Goal: Find contact information: Find contact information

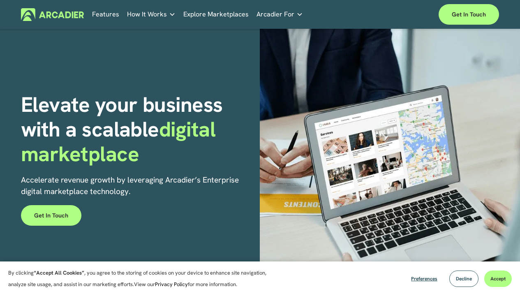
scroll to position [14, 0]
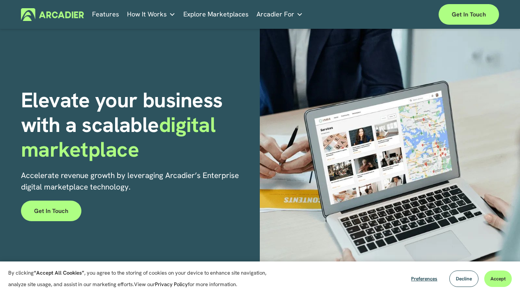
click at [208, 12] on link "Explore Marketplaces" at bounding box center [215, 14] width 65 height 13
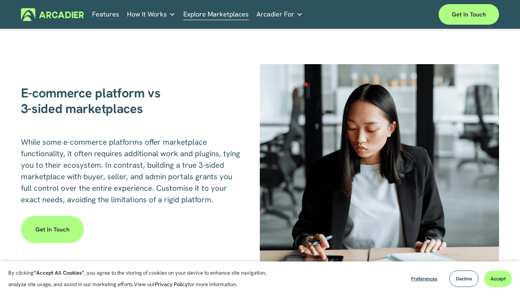
scroll to position [967, 0]
click at [108, 14] on link "Features" at bounding box center [105, 14] width 27 height 13
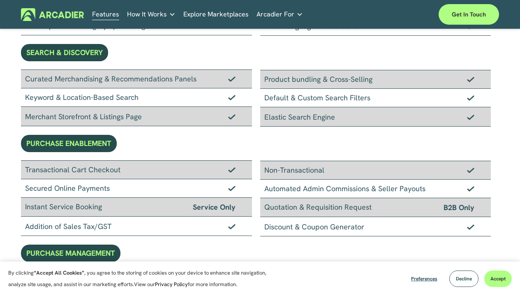
scroll to position [55, 0]
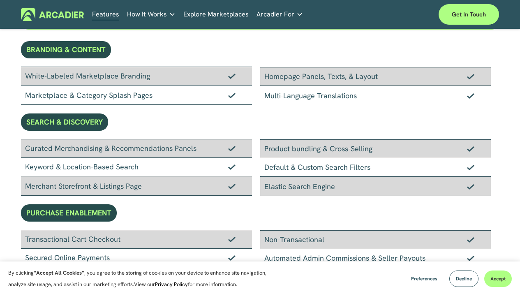
click at [74, 15] on img at bounding box center [52, 14] width 63 height 13
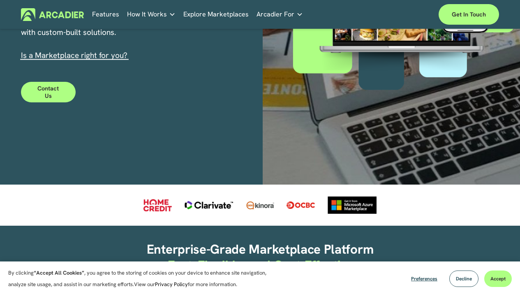
scroll to position [219, 0]
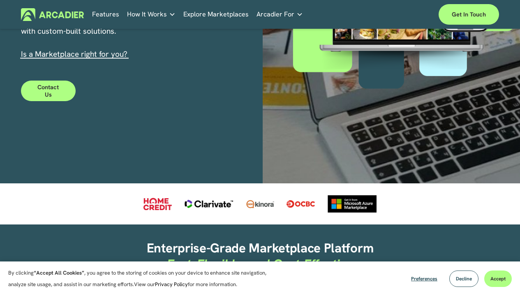
click at [63, 84] on link "Contact Us" at bounding box center [48, 91] width 55 height 21
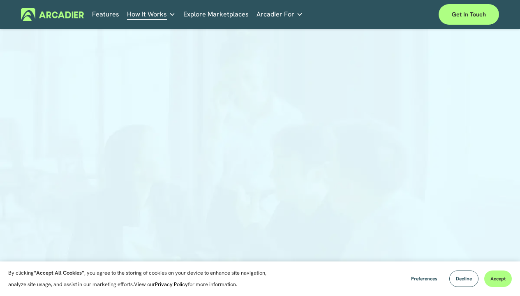
click at [0, 0] on link "Economic Development Designed to support your visitor economy agenda and invest…" at bounding box center [0, 0] width 0 height 0
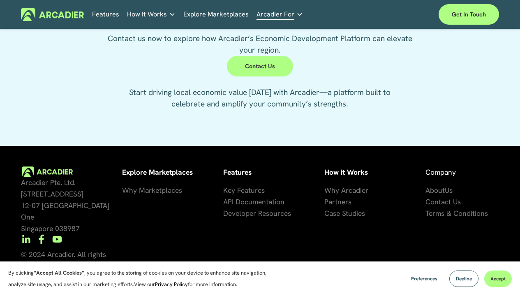
scroll to position [1880, 0]
